Goal: Task Accomplishment & Management: Manage account settings

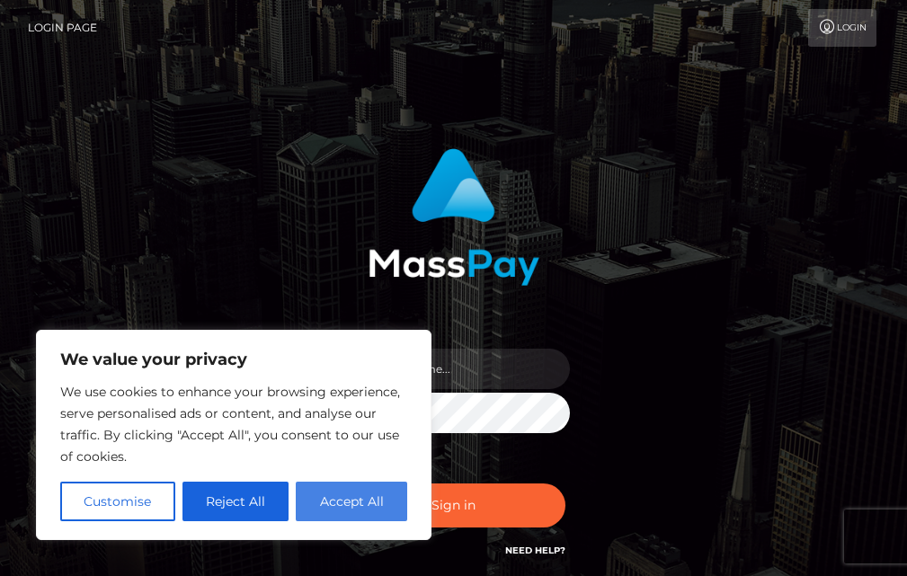
click at [366, 506] on button "Accept All" at bounding box center [351, 502] width 111 height 40
checkbox input "true"
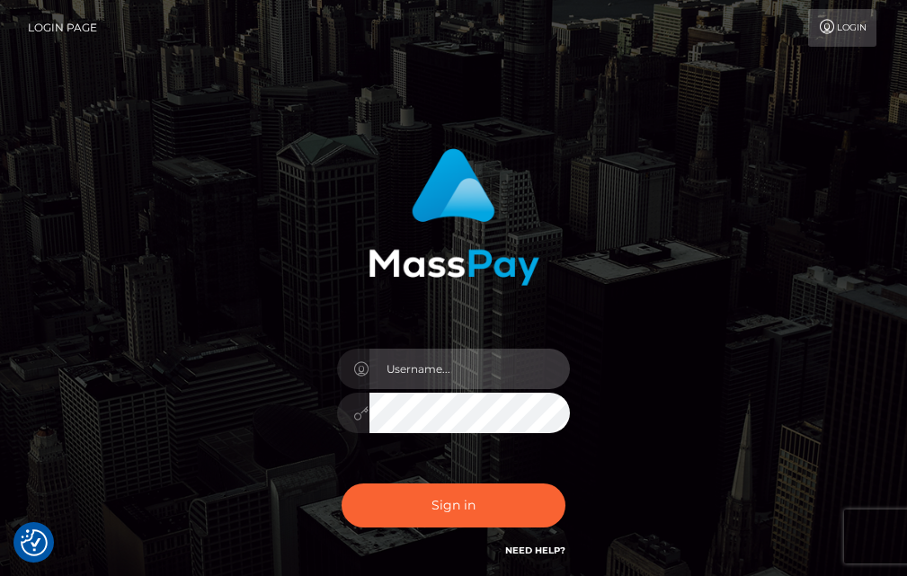
click at [448, 368] on input "text" at bounding box center [469, 369] width 201 height 40
type input "[EMAIL_ADDRESS][DOMAIN_NAME]"
click at [342, 484] on button "Sign in" at bounding box center [454, 506] width 225 height 44
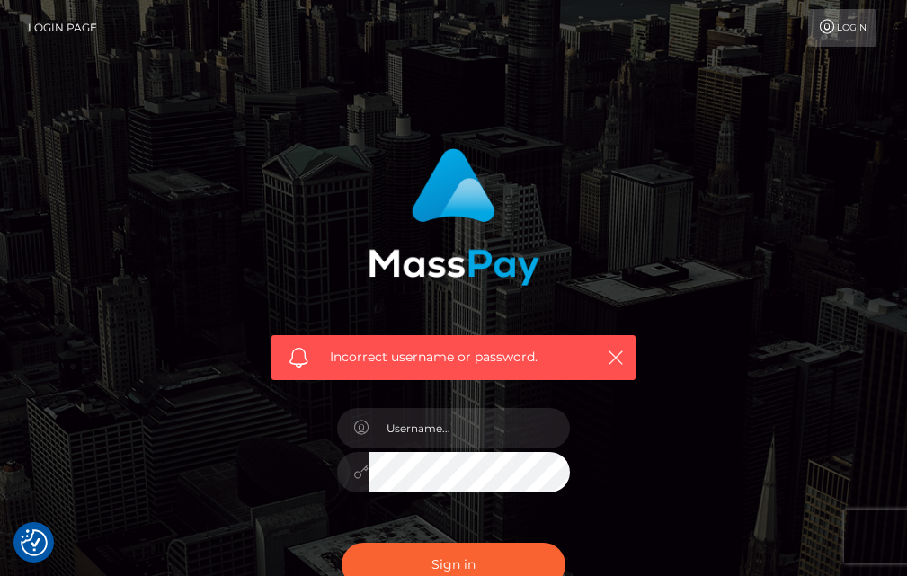
drag, startPoint x: 356, startPoint y: 382, endPoint x: 356, endPoint y: 416, distance: 34.2
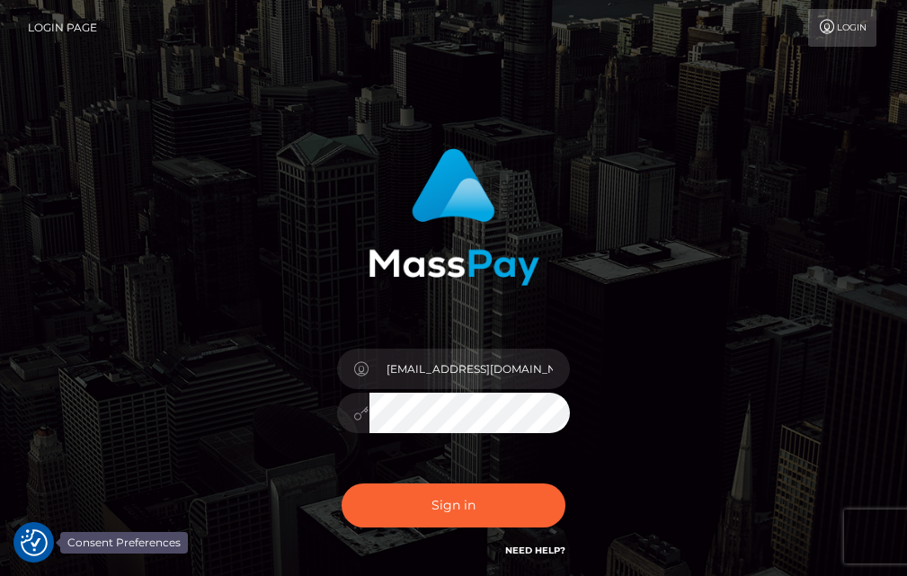
click at [342, 484] on button "Sign in" at bounding box center [454, 506] width 225 height 44
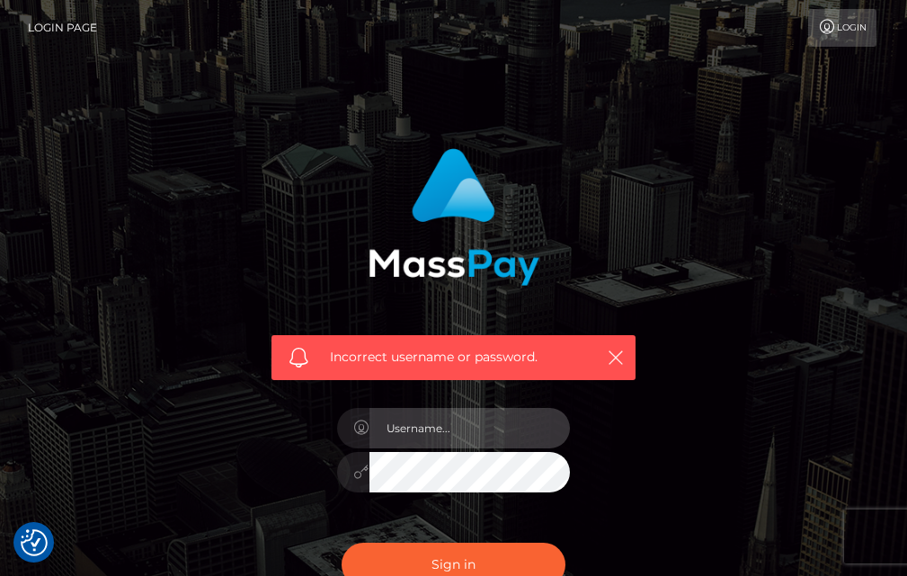
click at [496, 435] on input "text" at bounding box center [469, 428] width 201 height 40
type input "[EMAIL_ADDRESS][DOMAIN_NAME]"
click at [466, 429] on input "[EMAIL_ADDRESS][DOMAIN_NAME]" at bounding box center [469, 428] width 201 height 40
click at [466, 429] on input "khumalomphilisi50@gmail.com" at bounding box center [469, 428] width 201 height 40
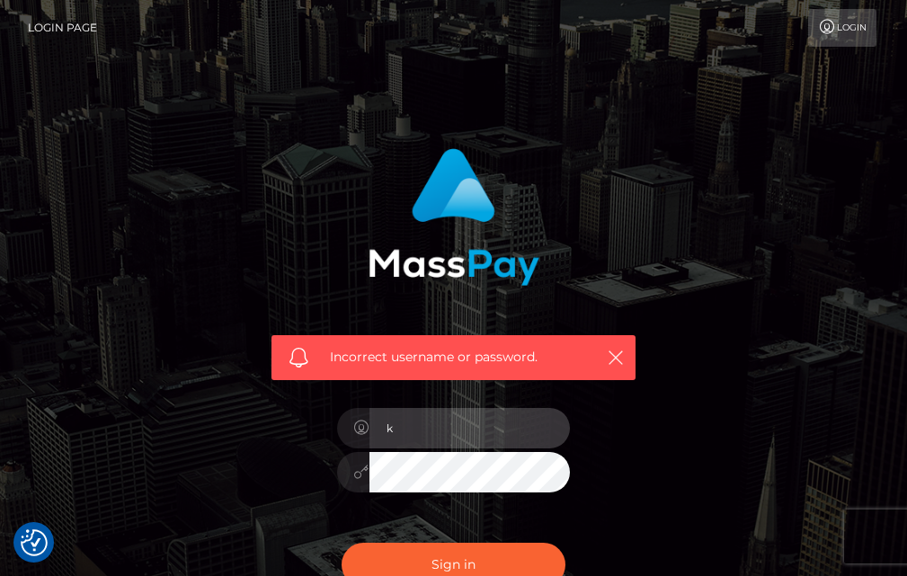
type input "khumalomphilisi50@gmail.com"
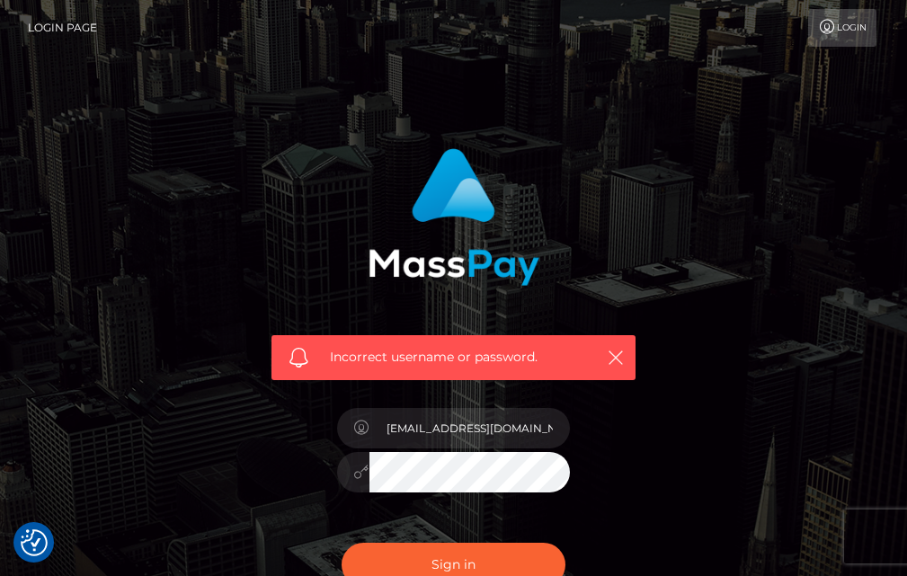
click at [342, 543] on button "Sign in" at bounding box center [454, 565] width 225 height 44
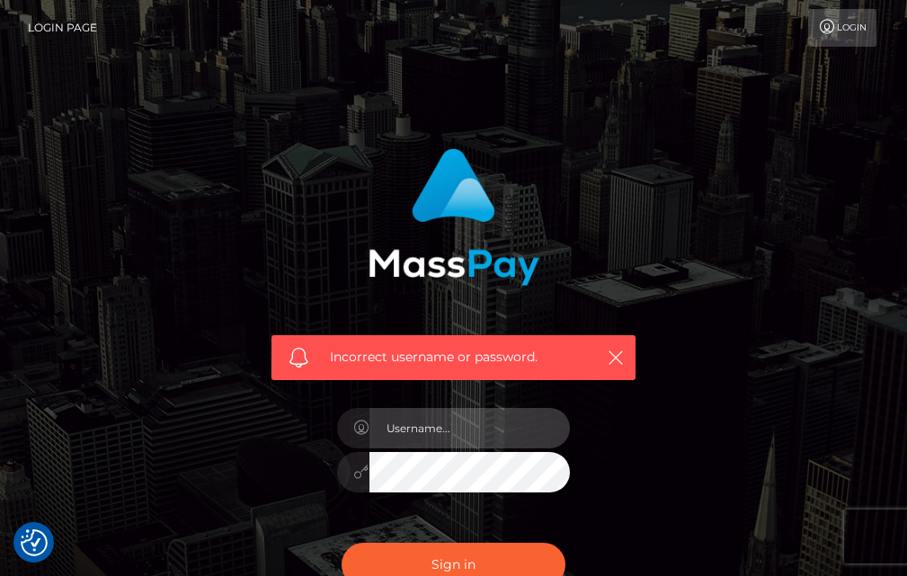
click at [436, 433] on input "text" at bounding box center [469, 428] width 201 height 40
type input "khumalomphilisi50@gmail.com"
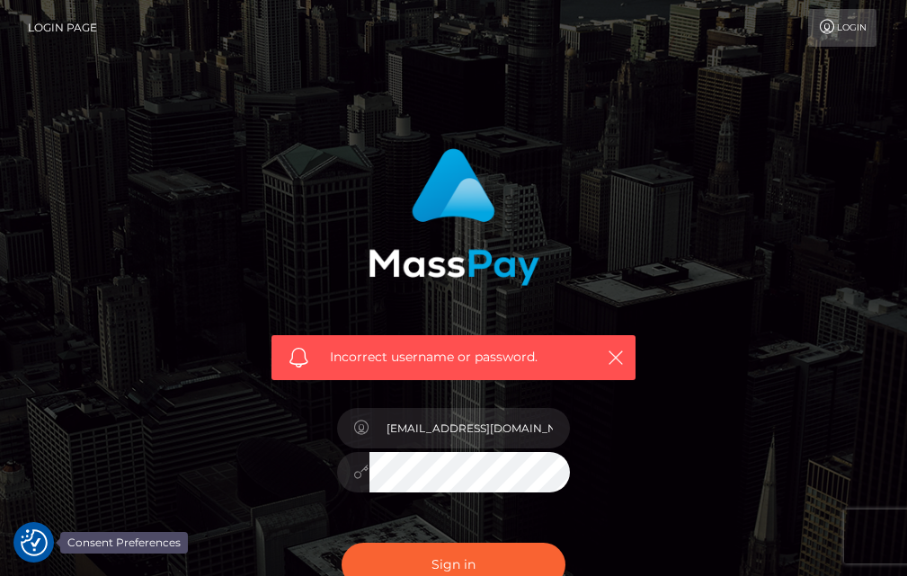
click at [342, 543] on button "Sign in" at bounding box center [454, 565] width 225 height 44
